Goal: Task Accomplishment & Management: Complete application form

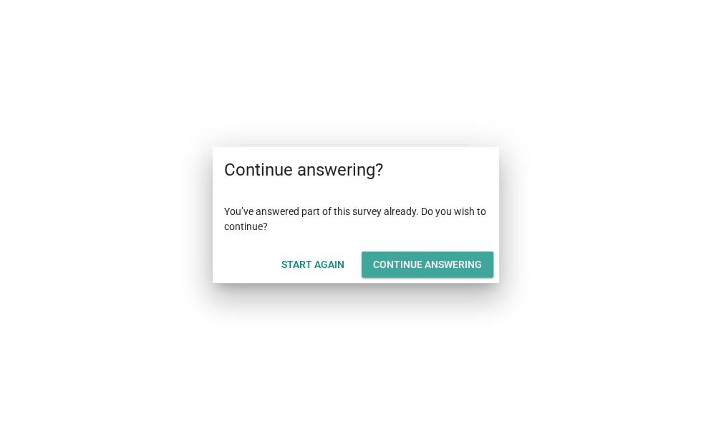
click at [401, 262] on div "Continue answering" at bounding box center [427, 264] width 109 height 15
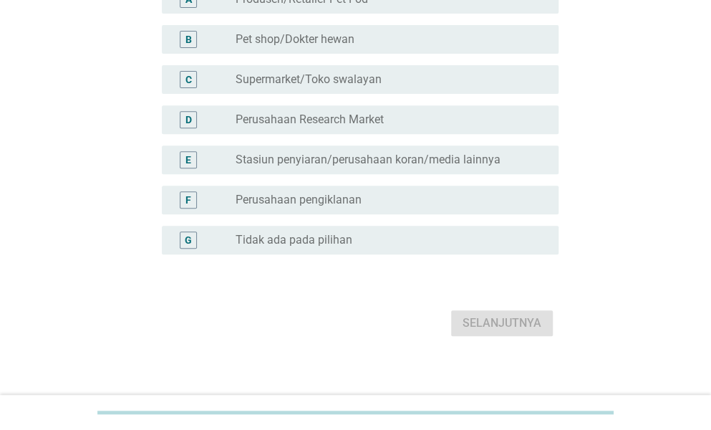
scroll to position [168, 0]
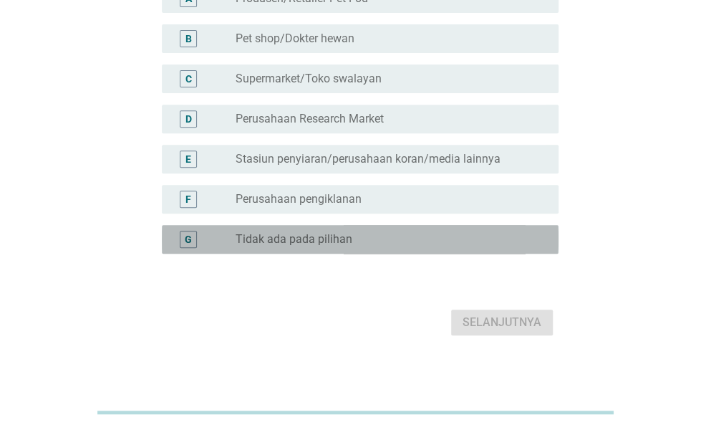
click at [401, 241] on div "radio_button_unchecked Tidak ada pada pilihan" at bounding box center [386, 239] width 300 height 14
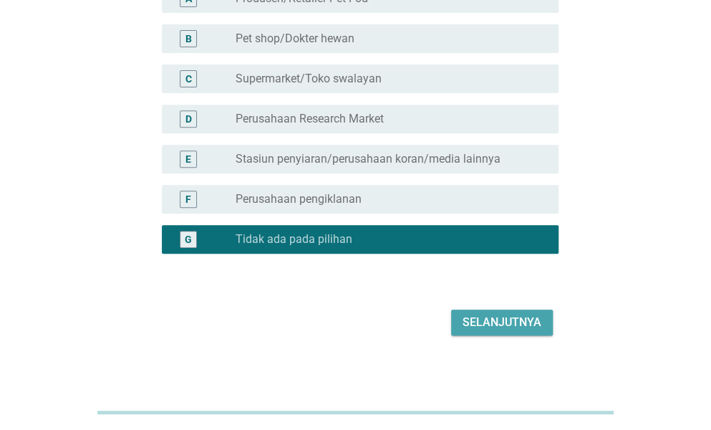
click at [490, 316] on div "Selanjutnya" at bounding box center [502, 322] width 79 height 17
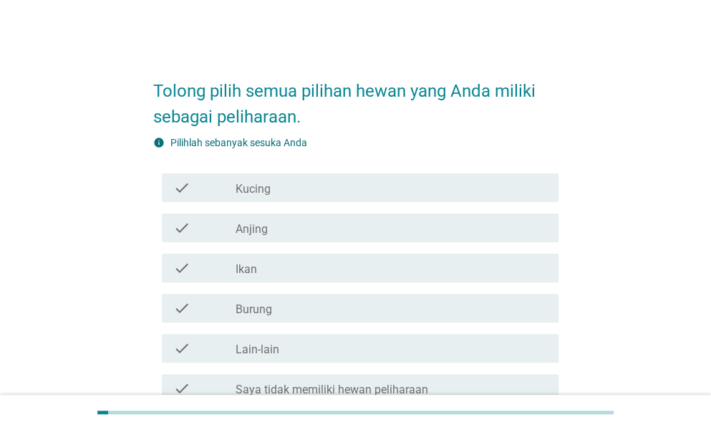
scroll to position [140, 0]
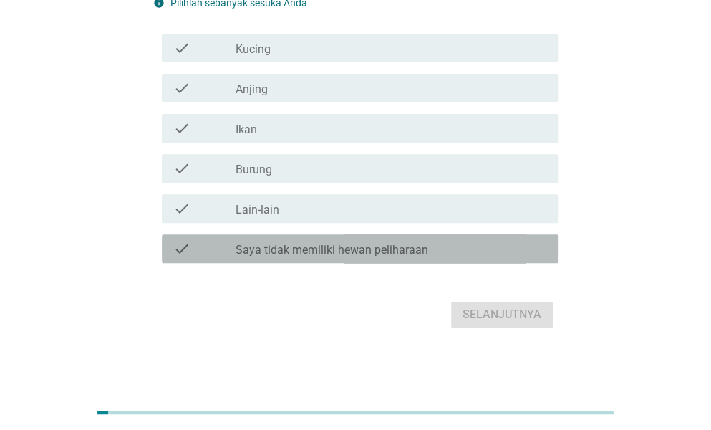
click at [425, 246] on label "Saya tidak memiliki hewan peliharaan" at bounding box center [332, 250] width 193 height 14
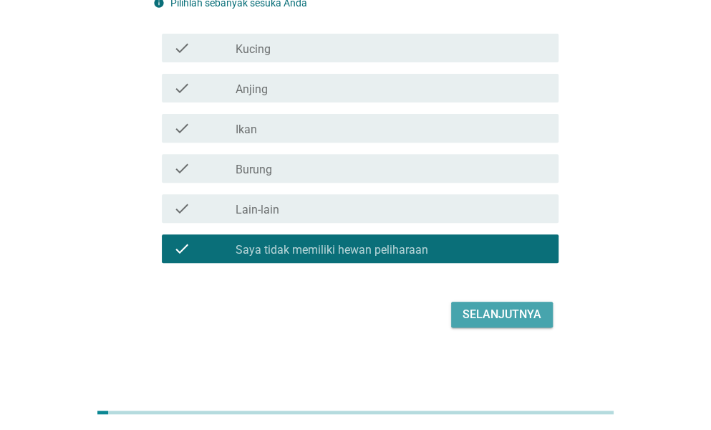
click at [494, 310] on div "Selanjutnya" at bounding box center [502, 314] width 79 height 17
